Goal: Information Seeking & Learning: Learn about a topic

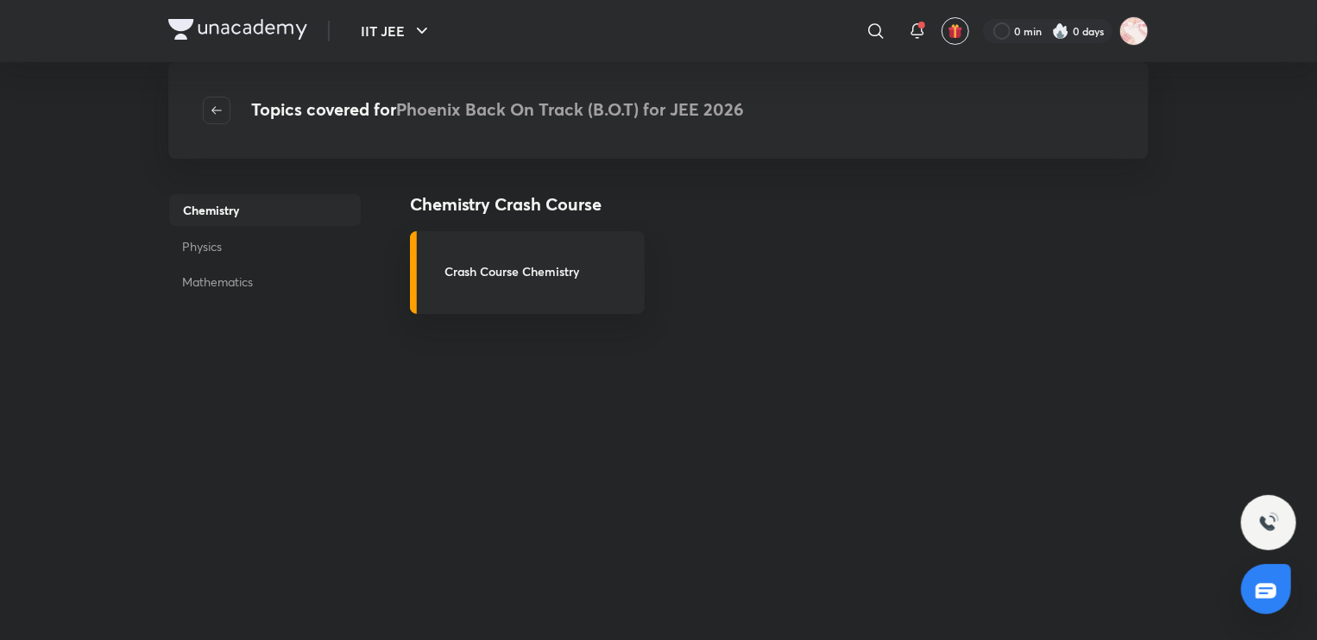
click at [722, 522] on div "Chemistry Crash Course Crash Course Chemistry" at bounding box center [779, 537] width 739 height 691
click at [490, 292] on link "Crash Course Chemistry" at bounding box center [527, 272] width 235 height 83
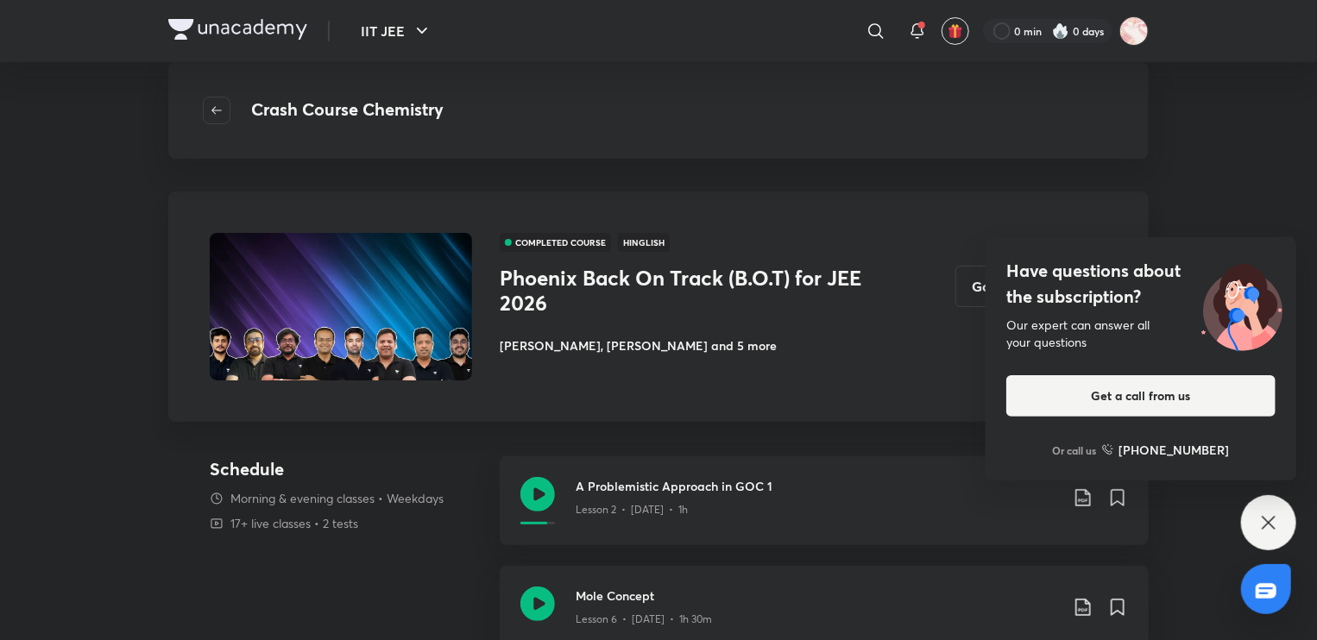
click at [1271, 531] on icon at bounding box center [1269, 523] width 21 height 21
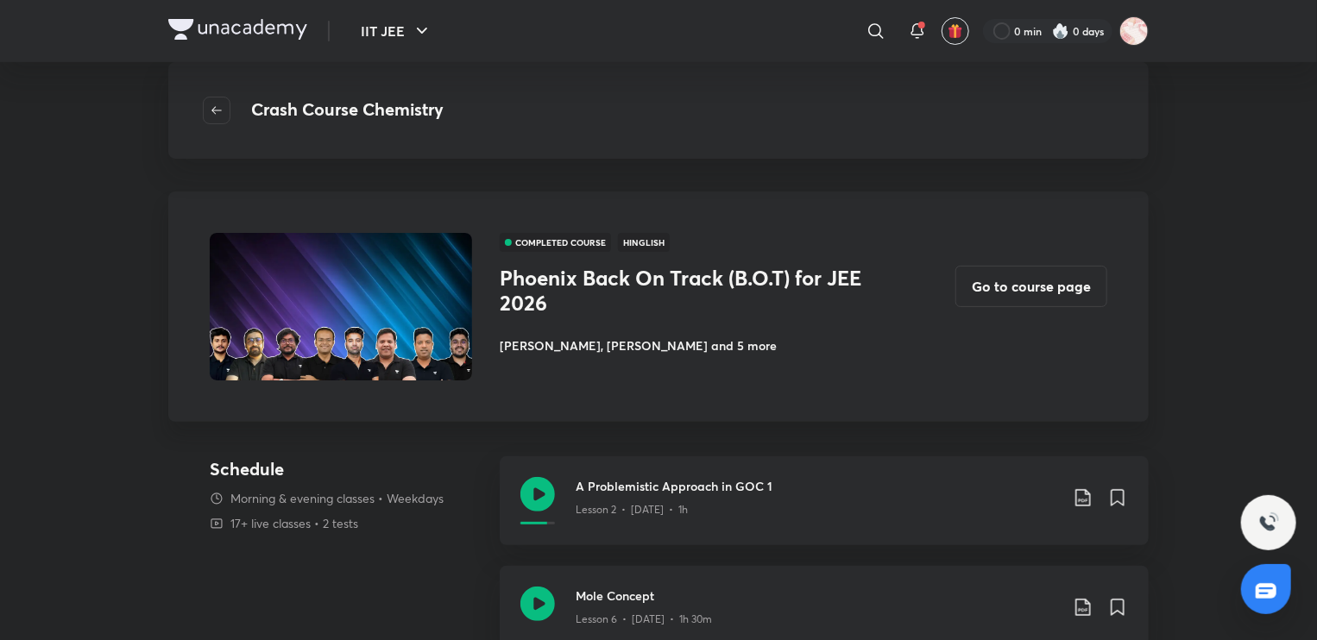
click at [528, 286] on h3 "Phoenix Back On Track (B.O.T) for JEE 2026" at bounding box center [693, 291] width 387 height 50
click at [1035, 291] on button "Go to course page" at bounding box center [1032, 284] width 152 height 41
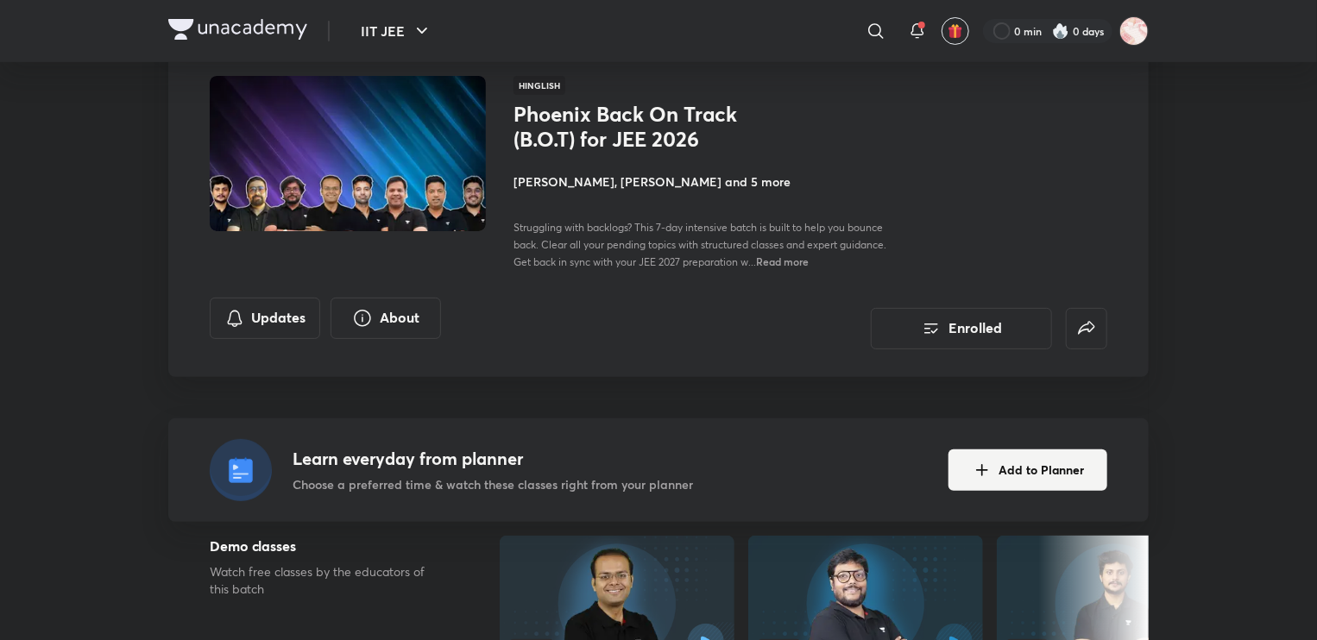
scroll to position [199, 0]
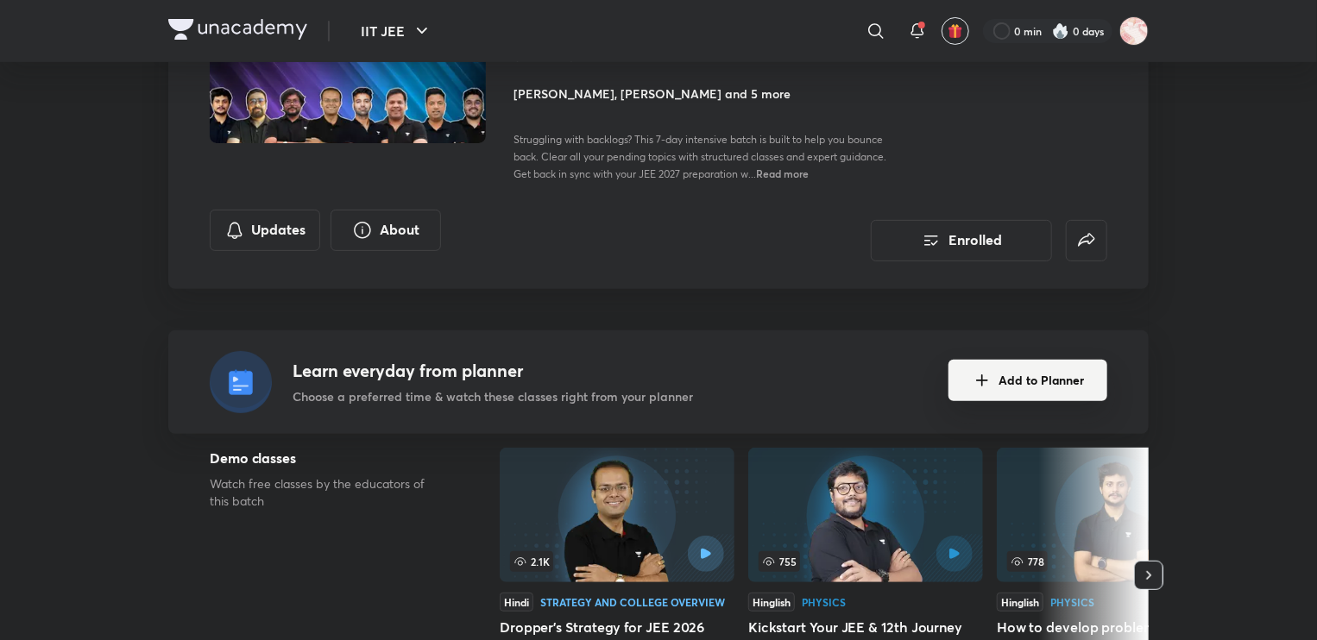
click at [1070, 374] on button "Add to Planner" at bounding box center [1028, 380] width 159 height 41
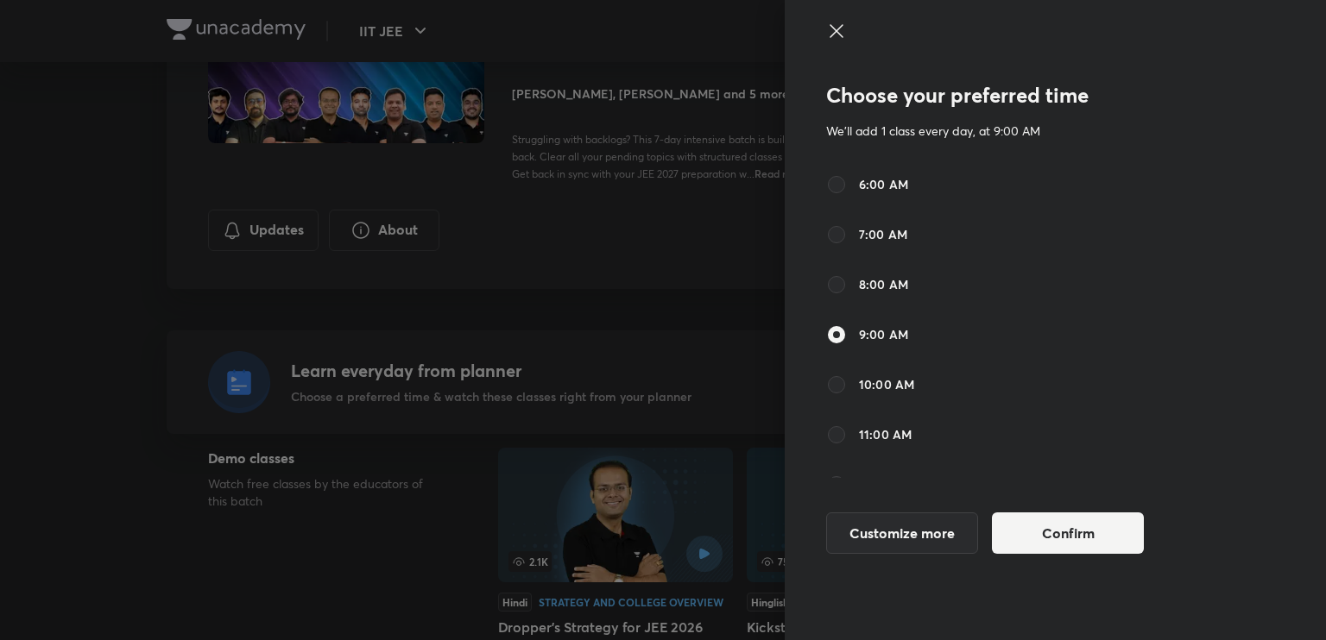
click at [835, 36] on icon at bounding box center [836, 31] width 21 height 21
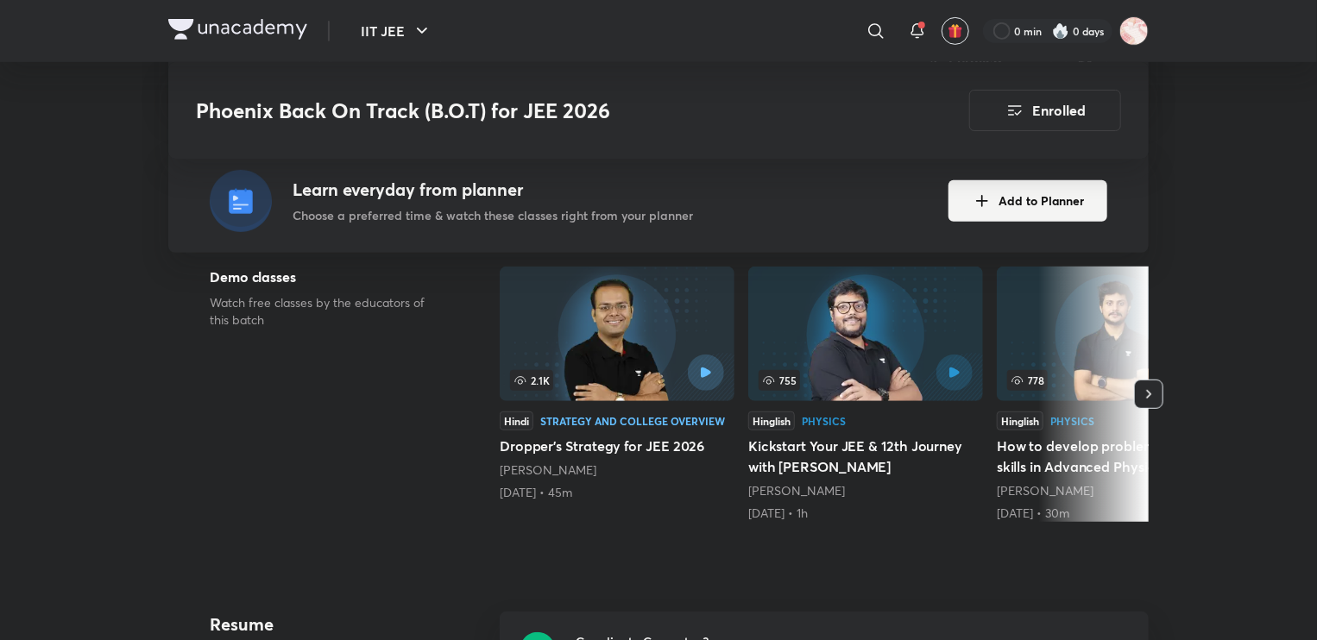
scroll to position [231, 0]
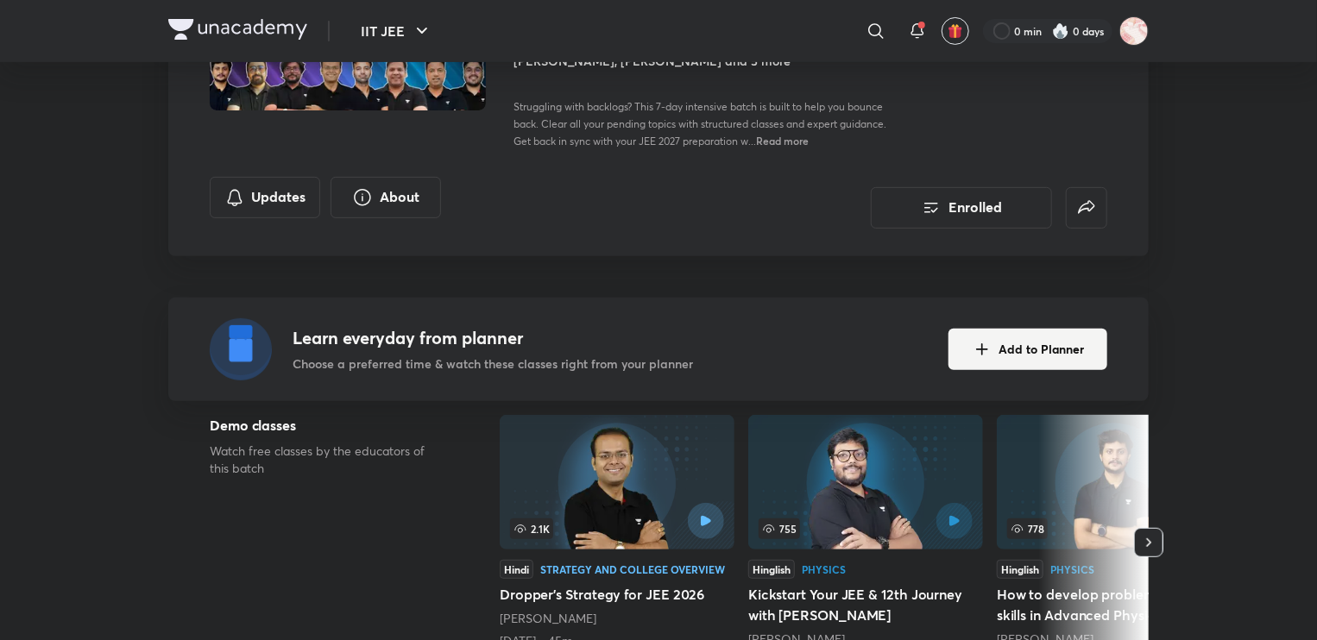
click at [786, 139] on span "Read more" at bounding box center [782, 141] width 53 height 14
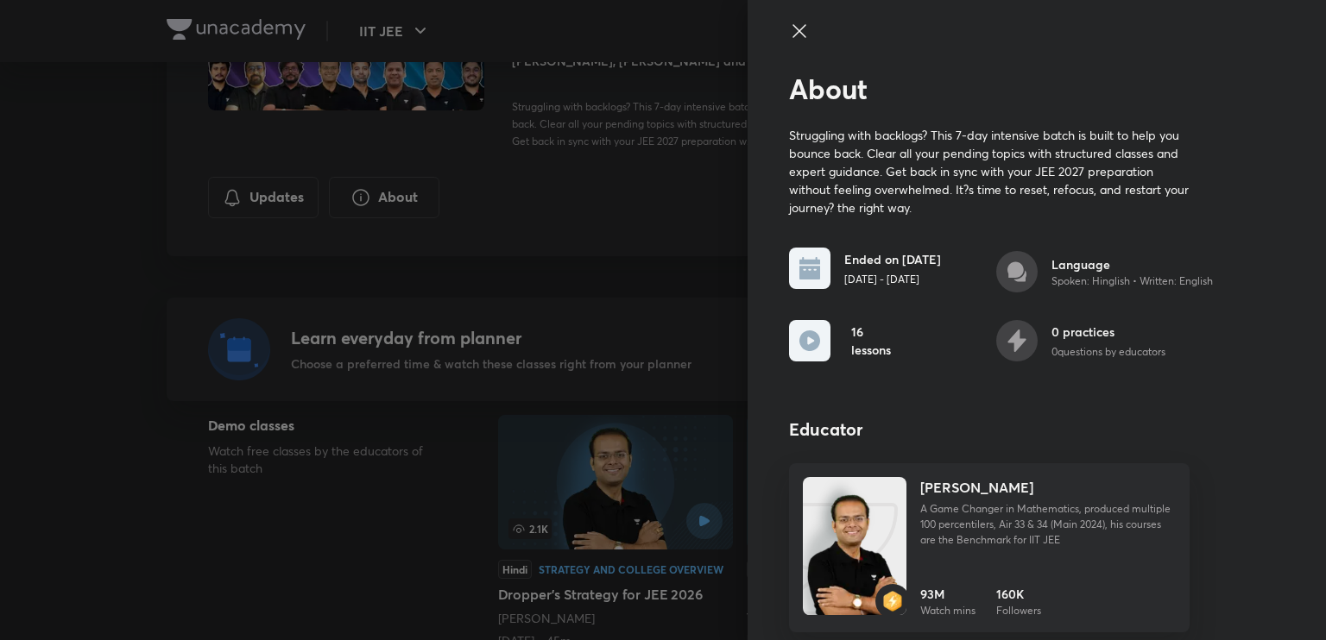
click at [789, 35] on icon at bounding box center [799, 31] width 21 height 21
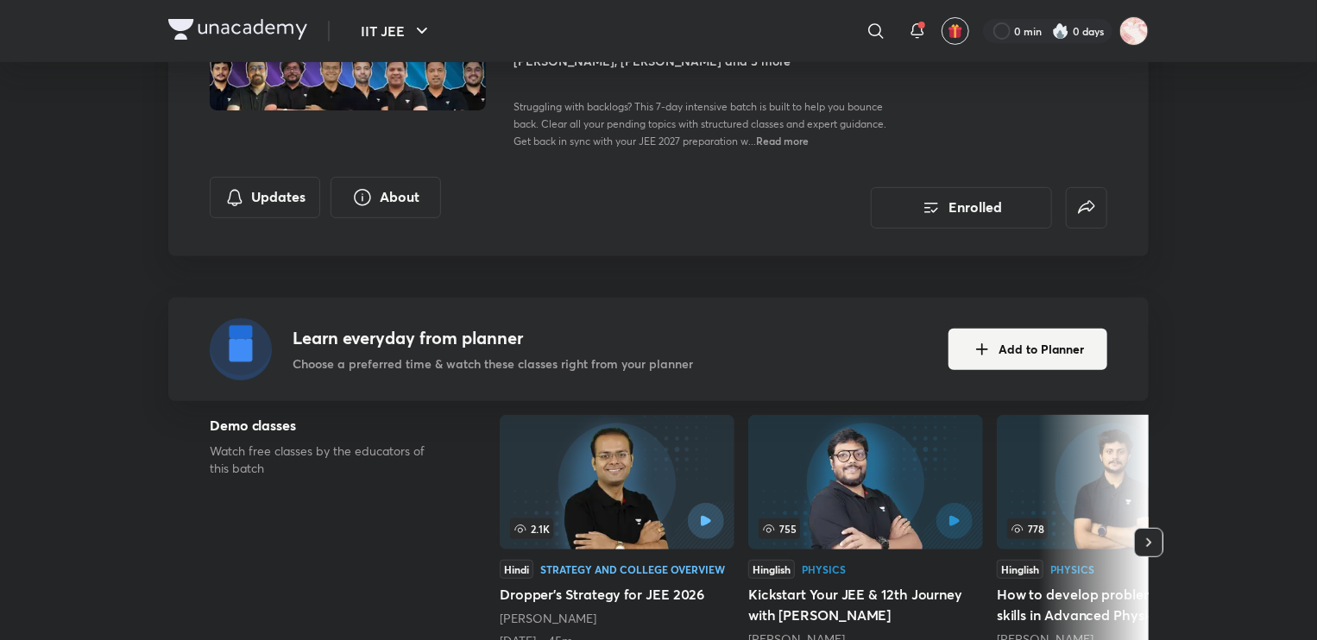
scroll to position [0, 0]
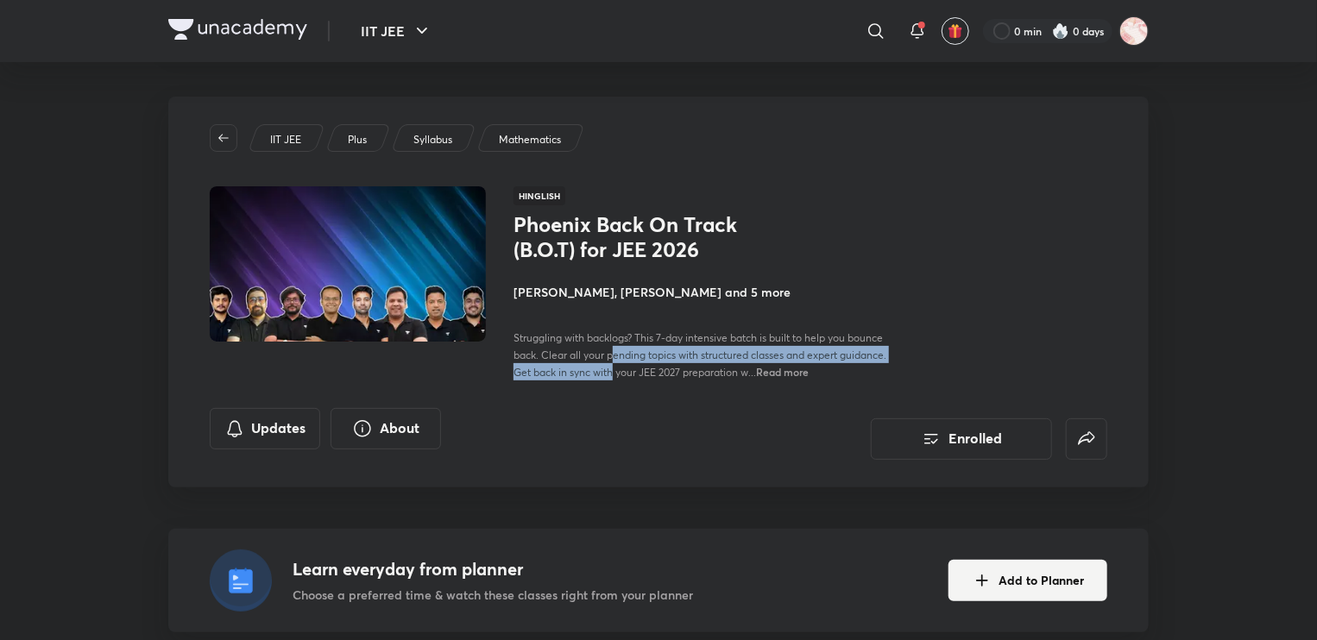
click at [613, 369] on div "Struggling with backlogs? This 7-day intensive batch is built to help you bounc…" at bounding box center [707, 355] width 387 height 52
click at [614, 375] on span "Struggling with backlogs? This 7-day intensive batch is built to help you bounc…" at bounding box center [700, 354] width 373 height 47
